Goal: Information Seeking & Learning: Check status

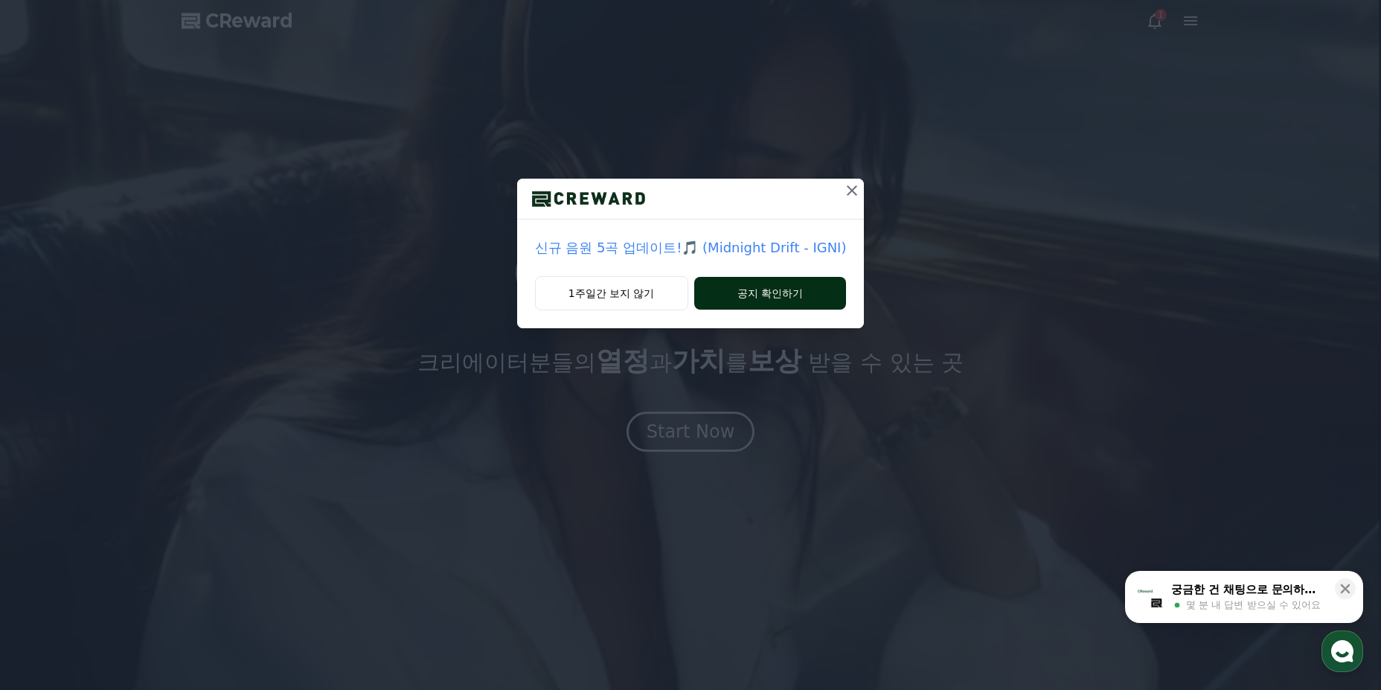
click at [792, 289] on button "공지 확인하기" at bounding box center [770, 293] width 153 height 33
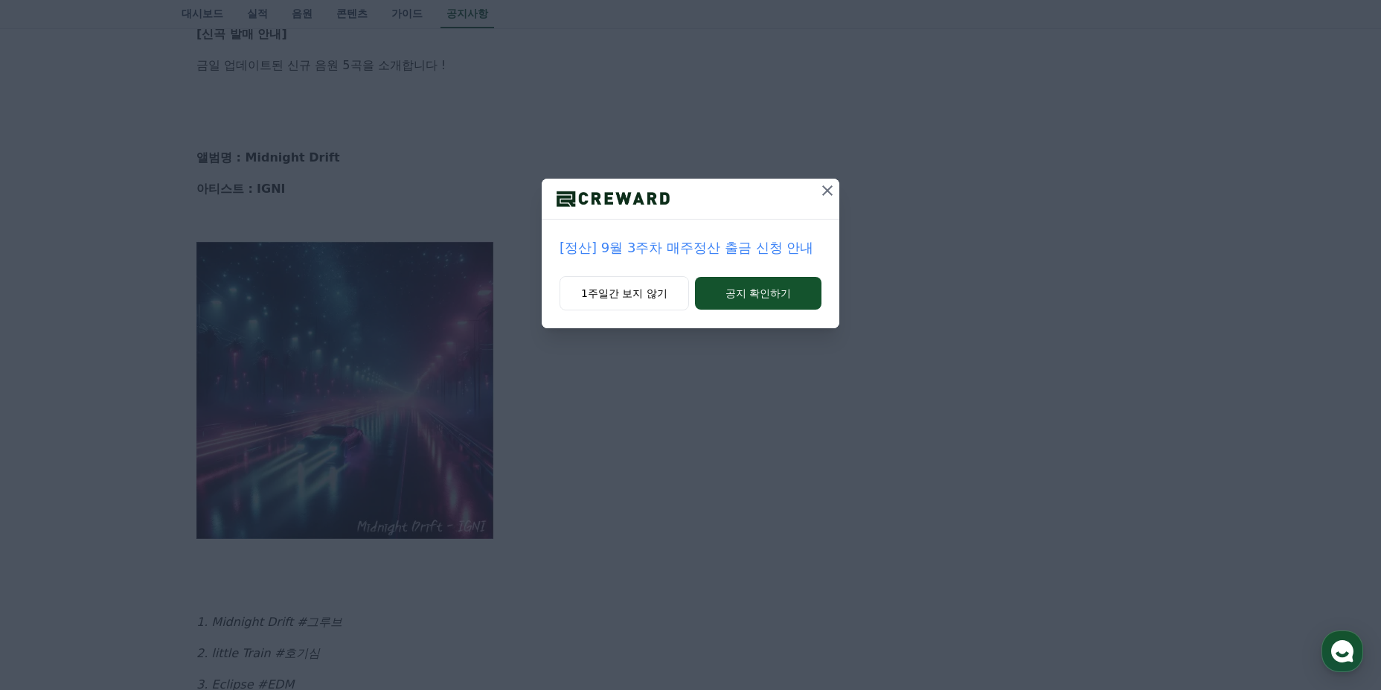
scroll to position [372, 0]
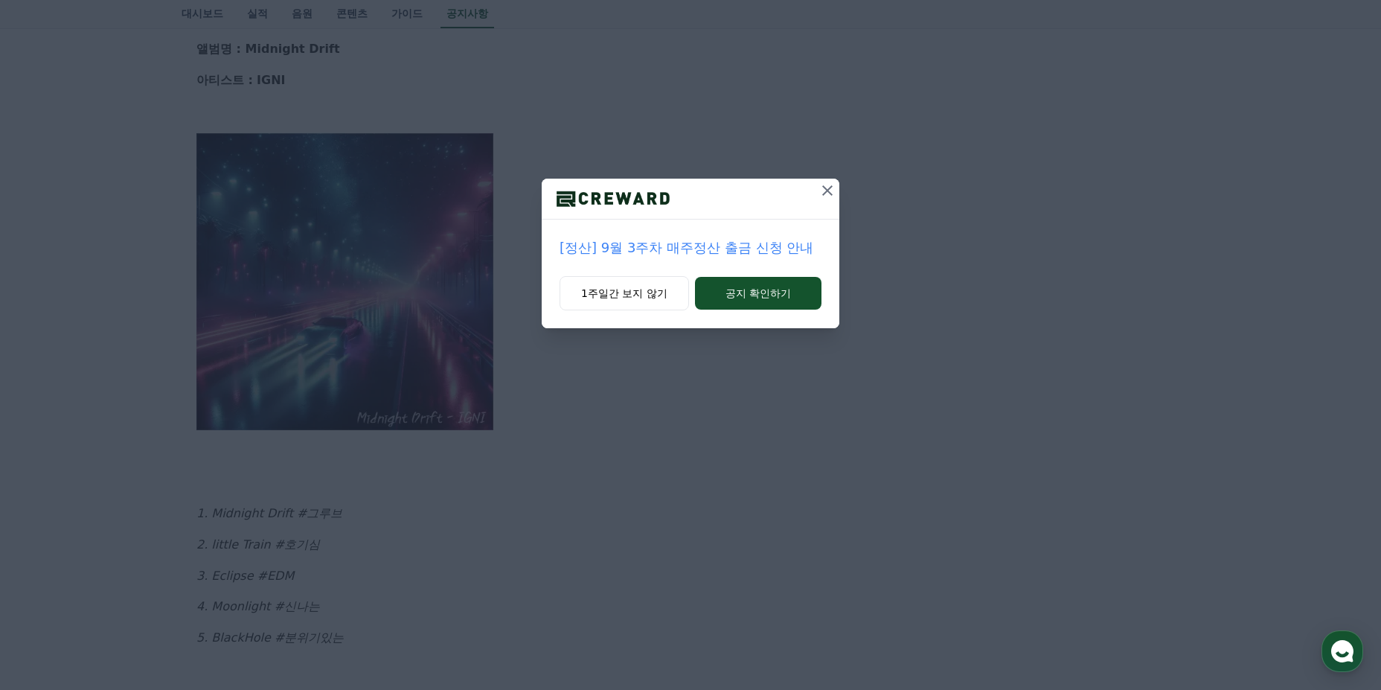
click at [833, 193] on icon at bounding box center [827, 191] width 18 height 18
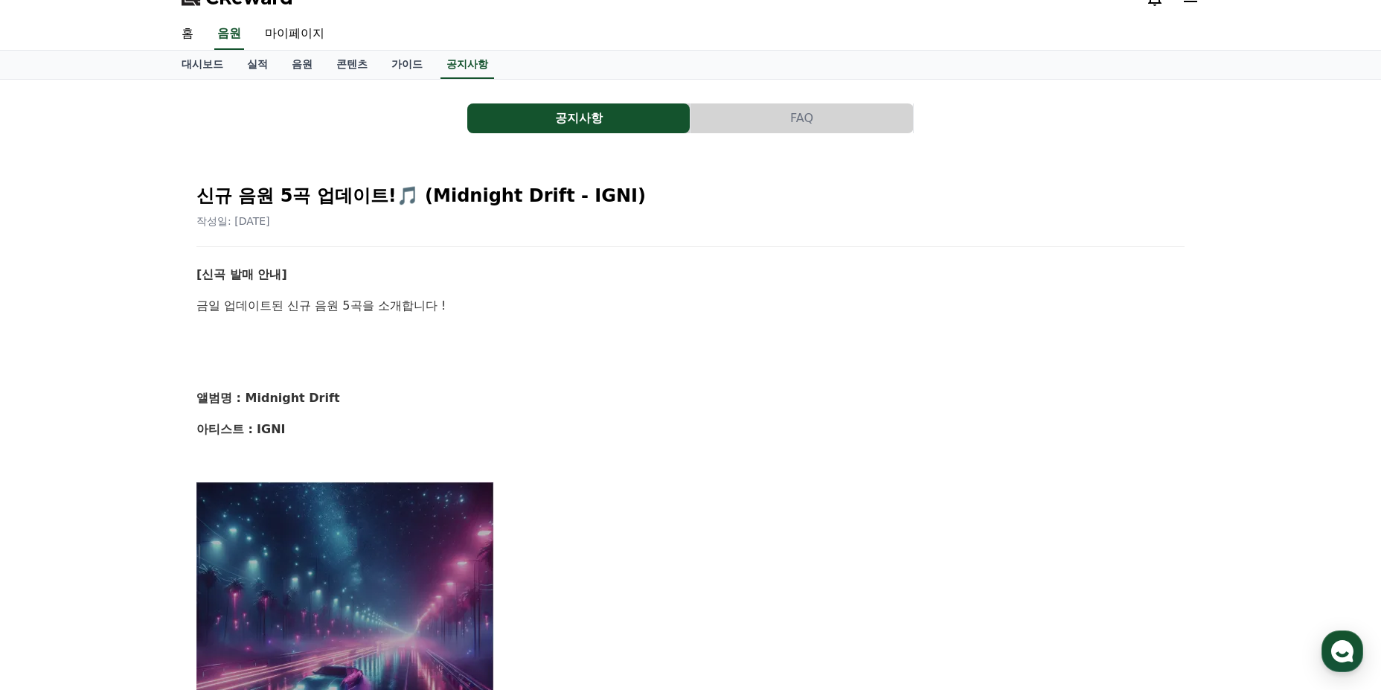
scroll to position [0, 0]
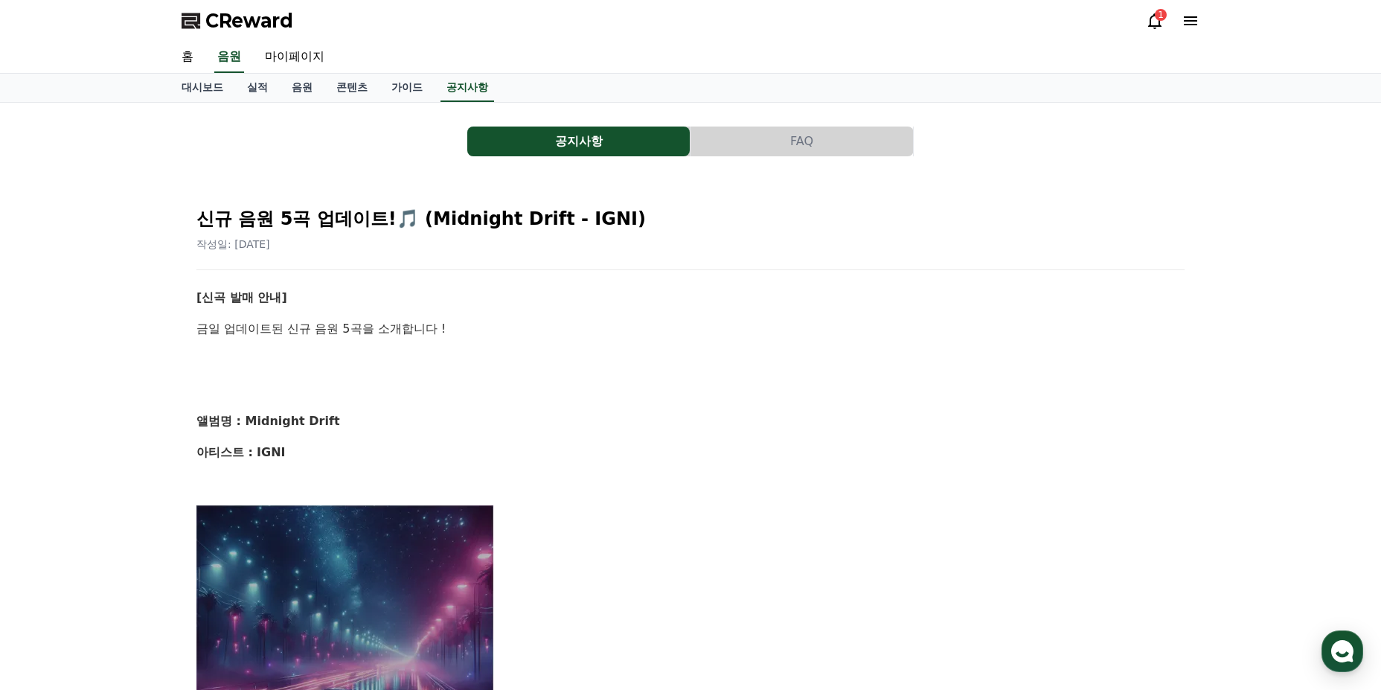
click at [753, 145] on button "FAQ" at bounding box center [801, 141] width 222 height 30
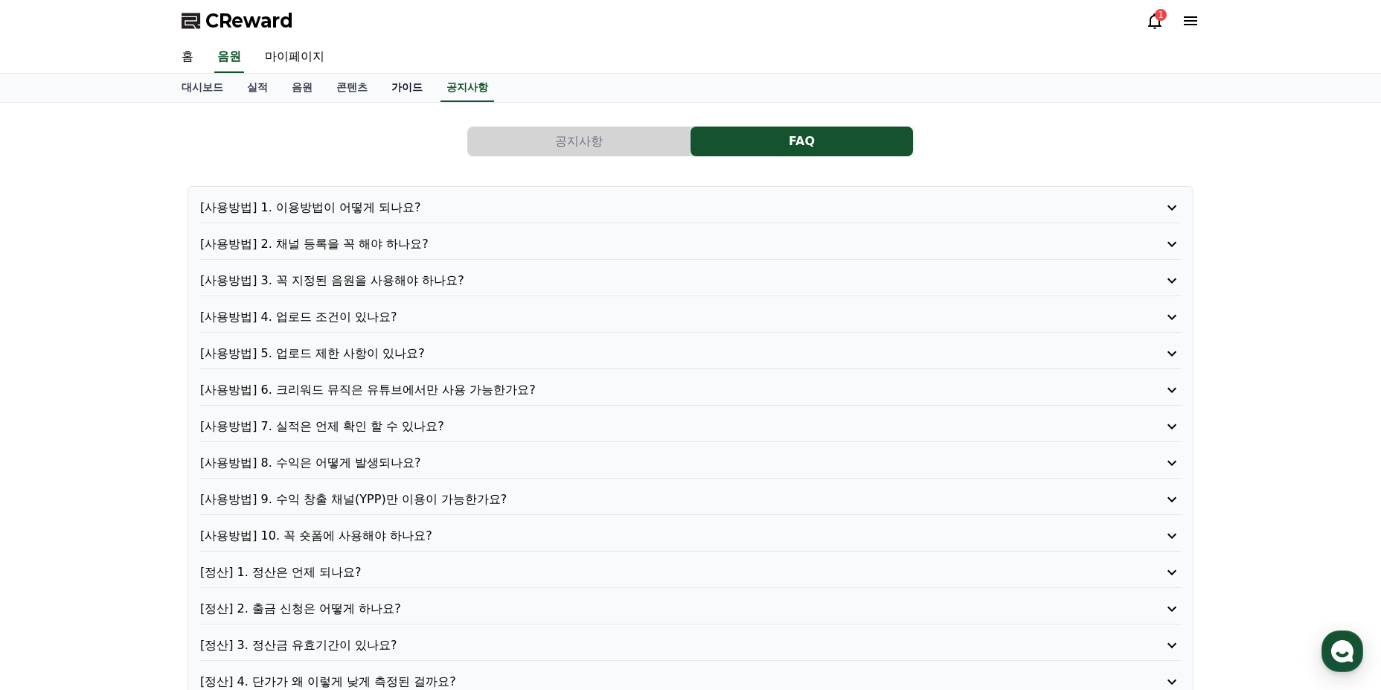
click at [400, 83] on link "가이드" at bounding box center [406, 88] width 55 height 28
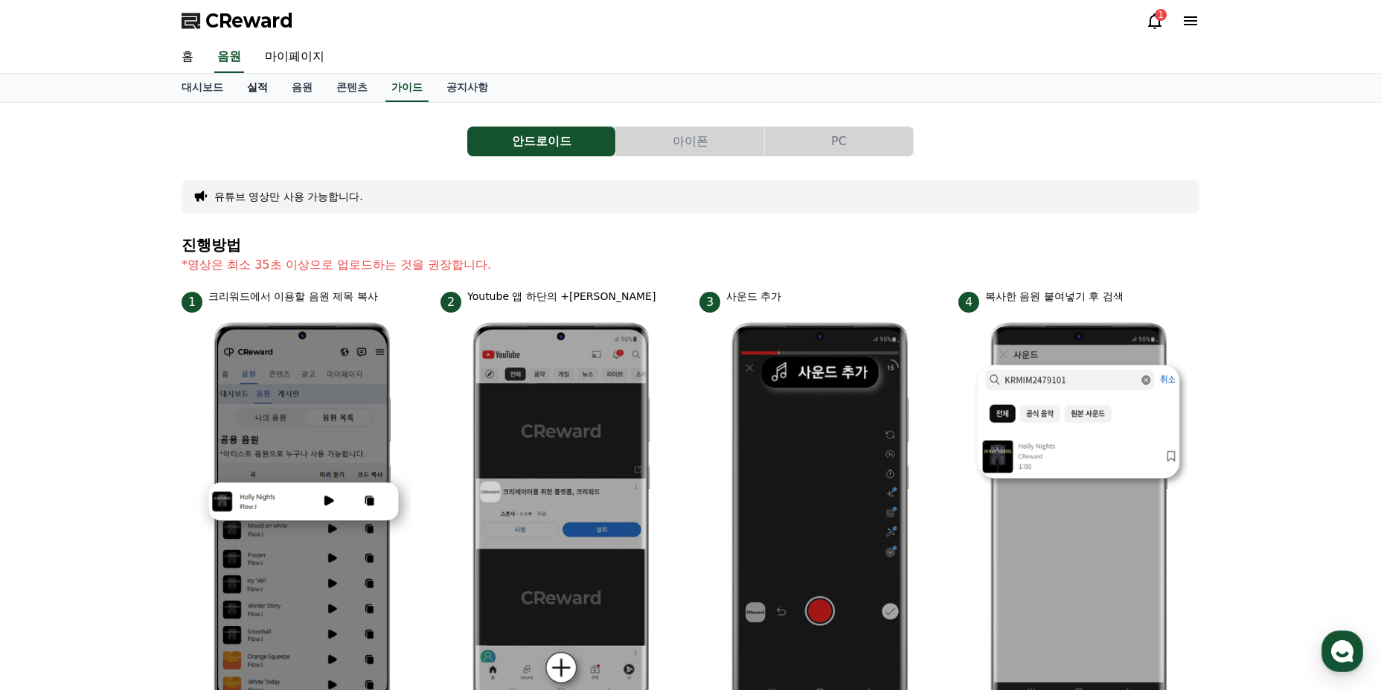
click at [266, 89] on link "실적" at bounding box center [257, 88] width 45 height 28
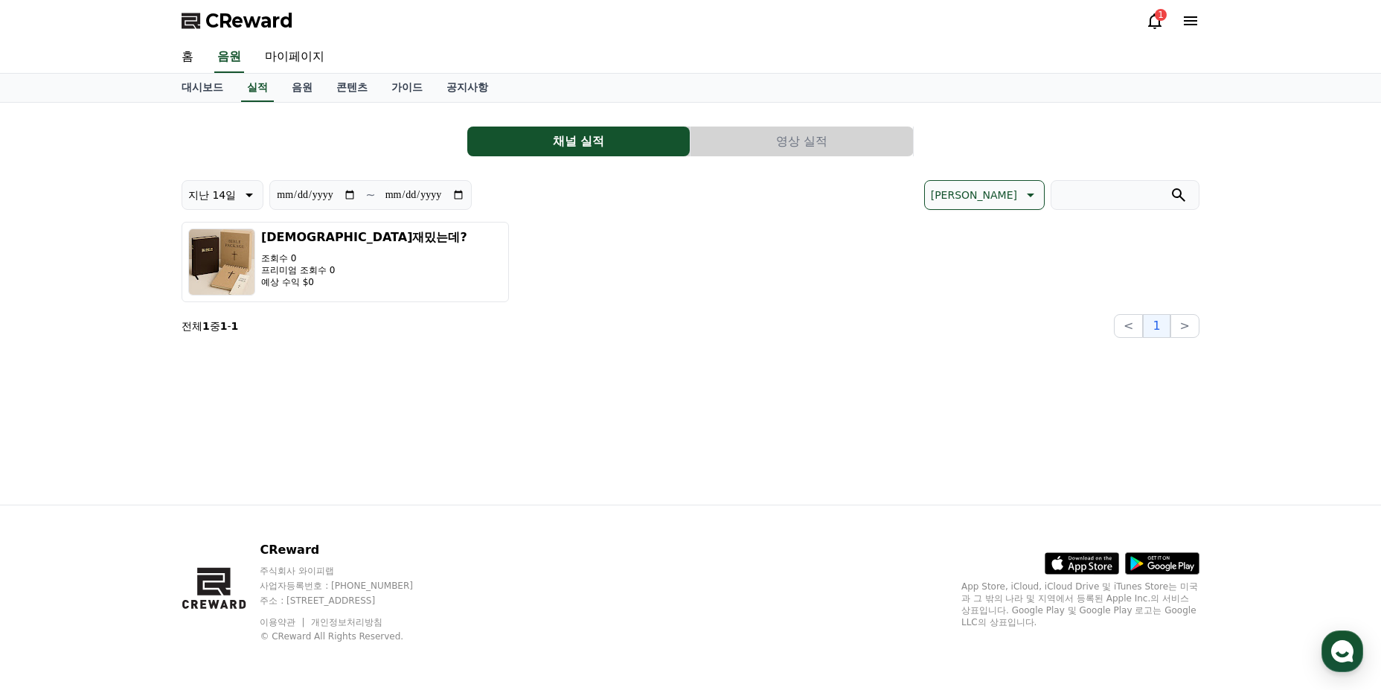
click at [1158, 16] on div "1" at bounding box center [1161, 15] width 12 height 12
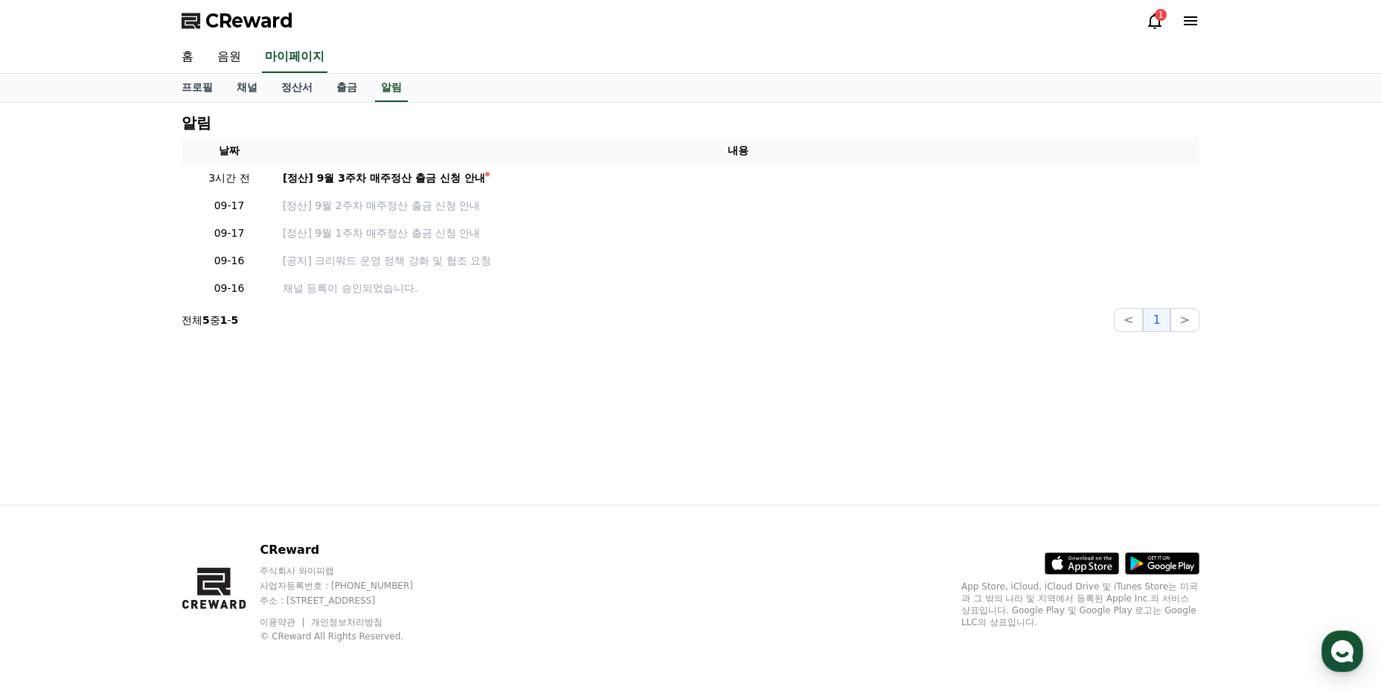
click at [1158, 23] on icon at bounding box center [1155, 21] width 18 height 18
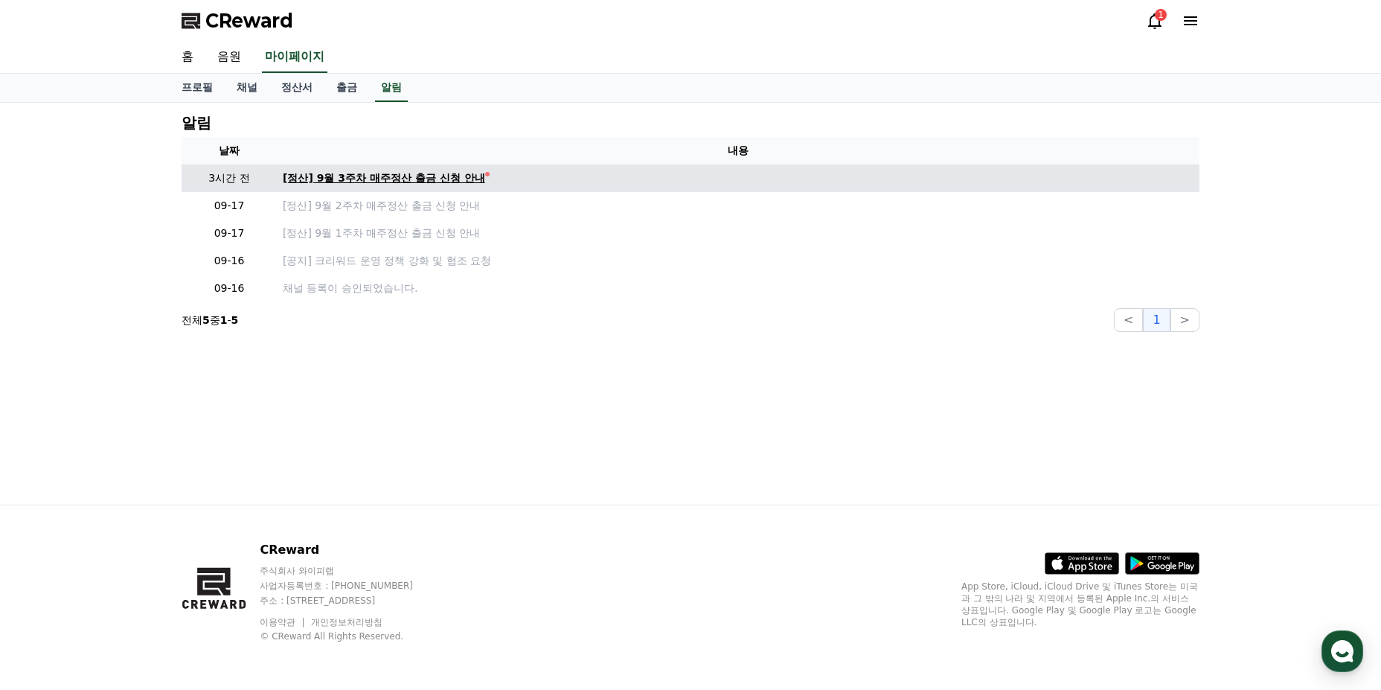
click at [408, 176] on div "[정산] 9월 3주차 매주정산 출금 신청 안내" at bounding box center [384, 178] width 202 height 16
click at [416, 177] on div "[정산] 9월 3주차 매주정산 출금 신청 안내" at bounding box center [384, 178] width 202 height 16
click at [428, 169] on td "[정산] 9월 3주차 매주정산 출금 신청 안내" at bounding box center [738, 178] width 923 height 28
click at [427, 176] on div "[정산] 9월 3주차 매주정산 출금 신청 안내" at bounding box center [384, 178] width 202 height 16
